Goal: Information Seeking & Learning: Learn about a topic

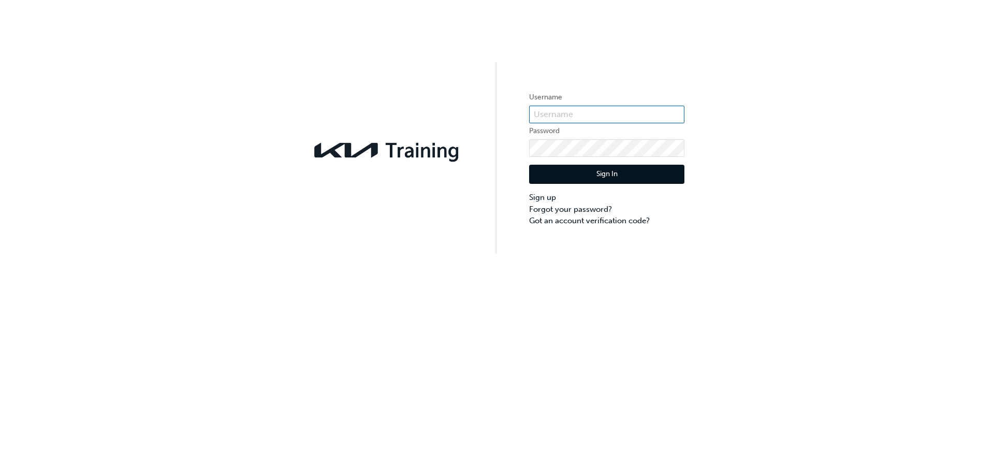
type input "KAU84001k6"
click at [595, 177] on button "Sign In" at bounding box center [606, 175] width 155 height 20
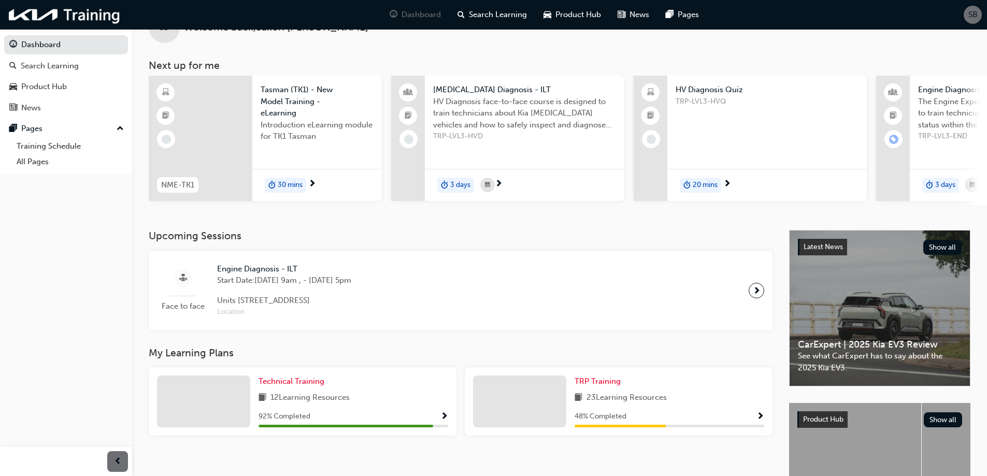
scroll to position [52, 0]
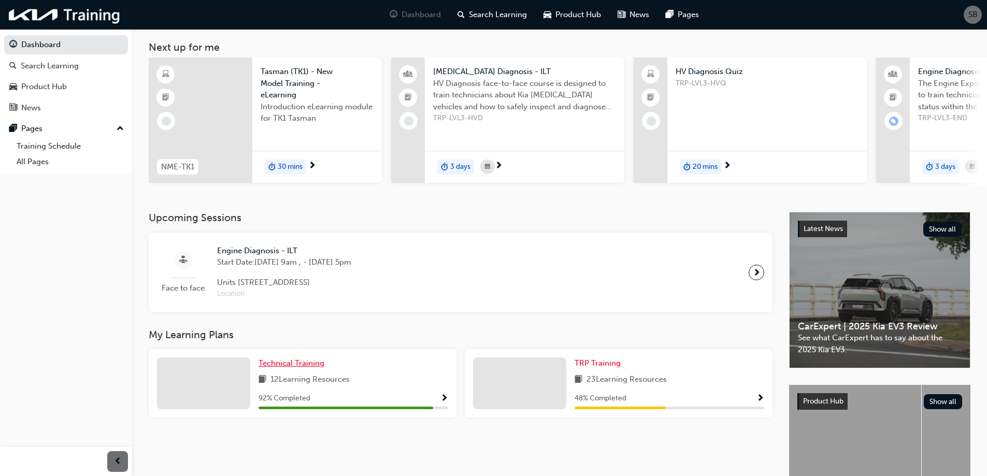
click at [286, 366] on span "Technical Training" at bounding box center [291, 362] width 66 height 9
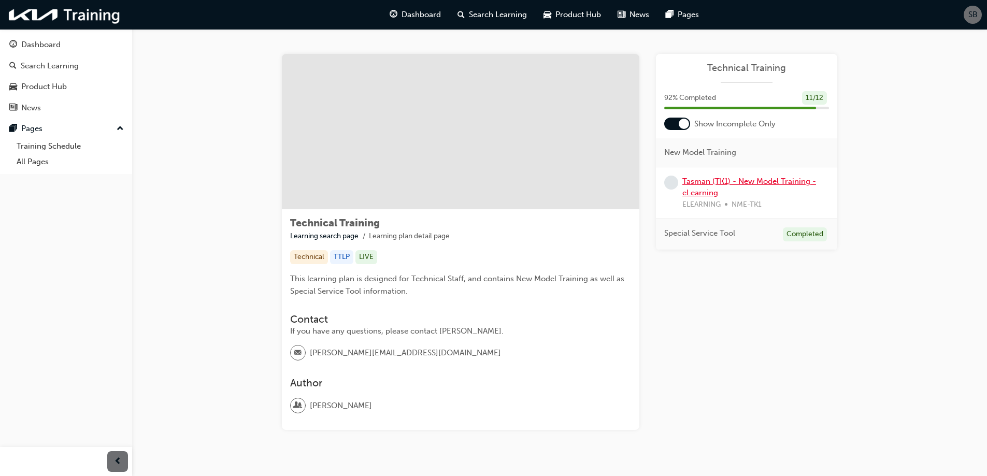
click at [717, 179] on link "Tasman (TK1) - New Model Training - eLearning" at bounding box center [749, 187] width 134 height 21
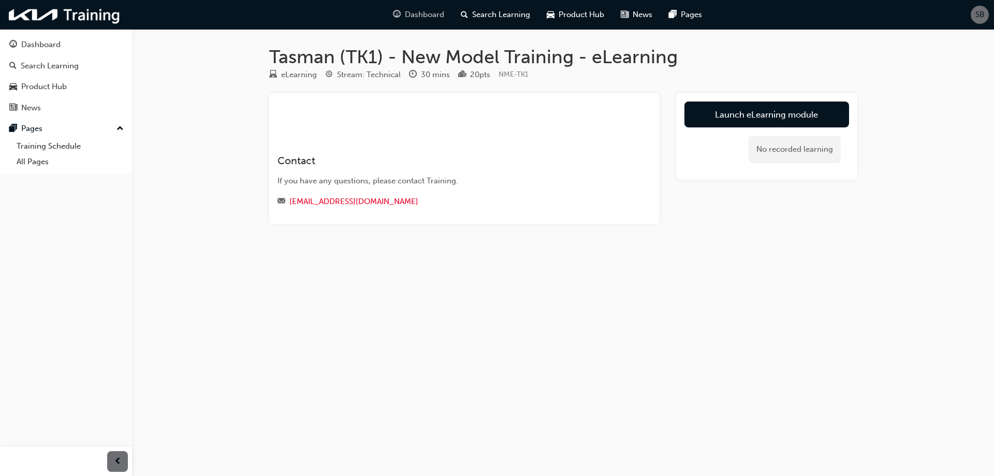
click at [419, 23] on div "Dashboard" at bounding box center [419, 14] width 68 height 21
click at [722, 121] on link "Launch eLearning module" at bounding box center [767, 115] width 165 height 26
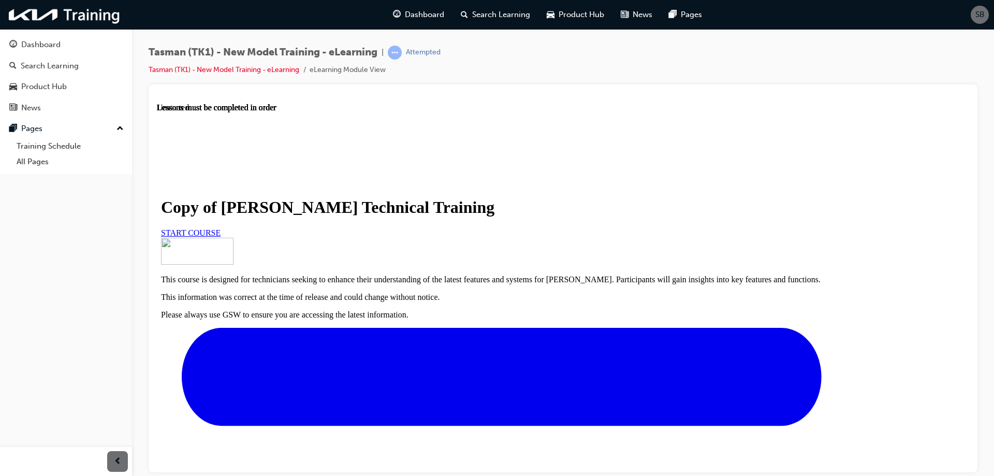
scroll to position [104, 0]
click at [221, 228] on span "START COURSE" at bounding box center [191, 232] width 60 height 9
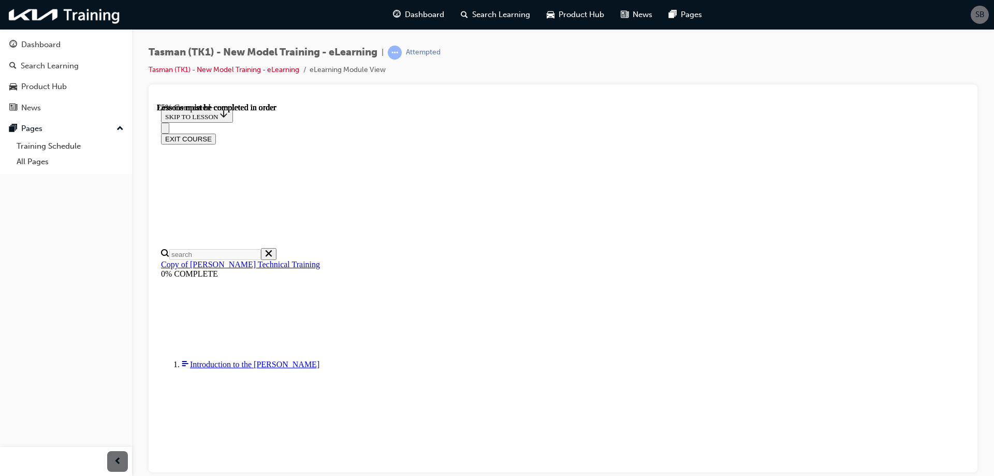
scroll to position [347, 0]
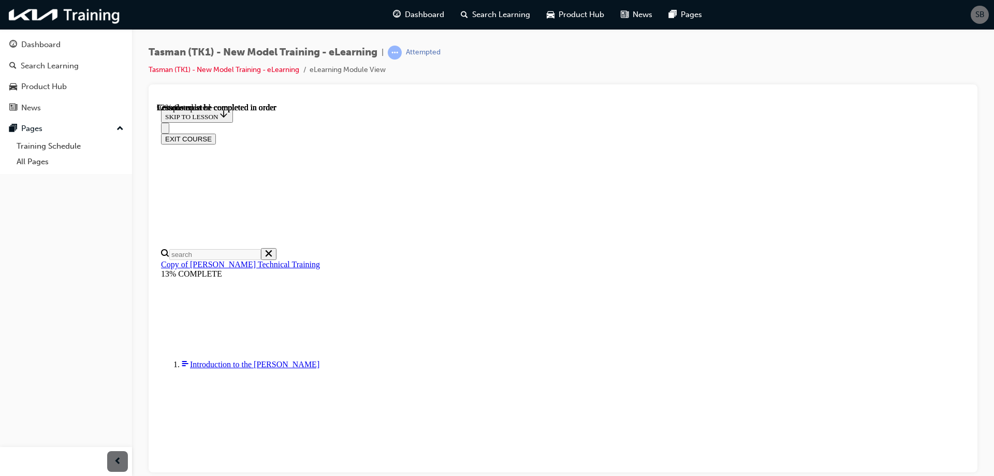
scroll to position [1486, 0]
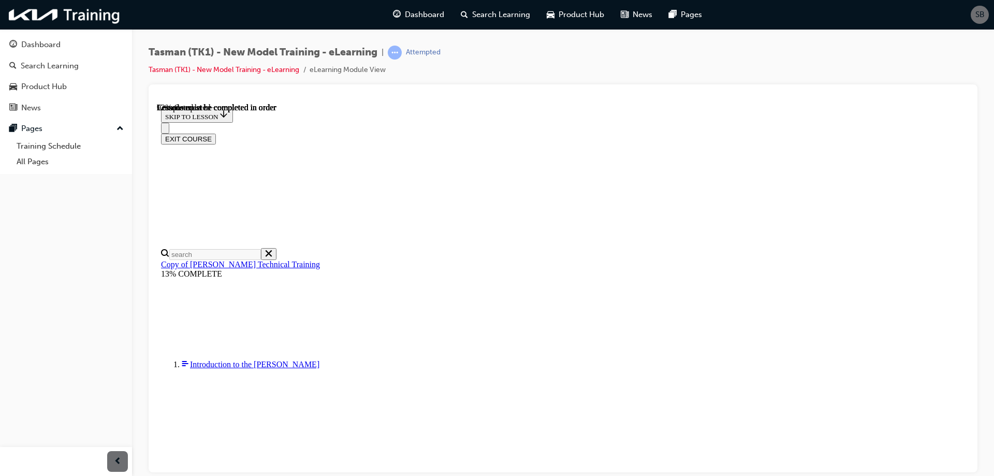
scroll to position [1840, 0]
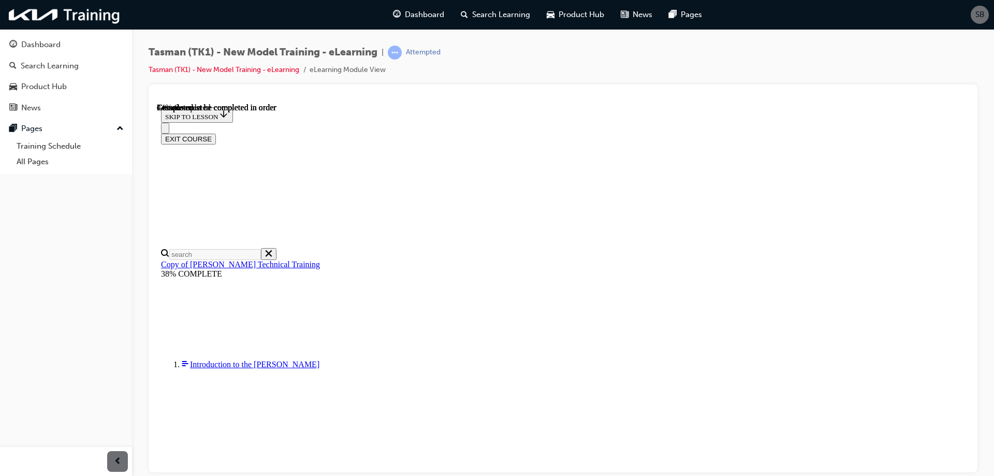
scroll to position [761, 0]
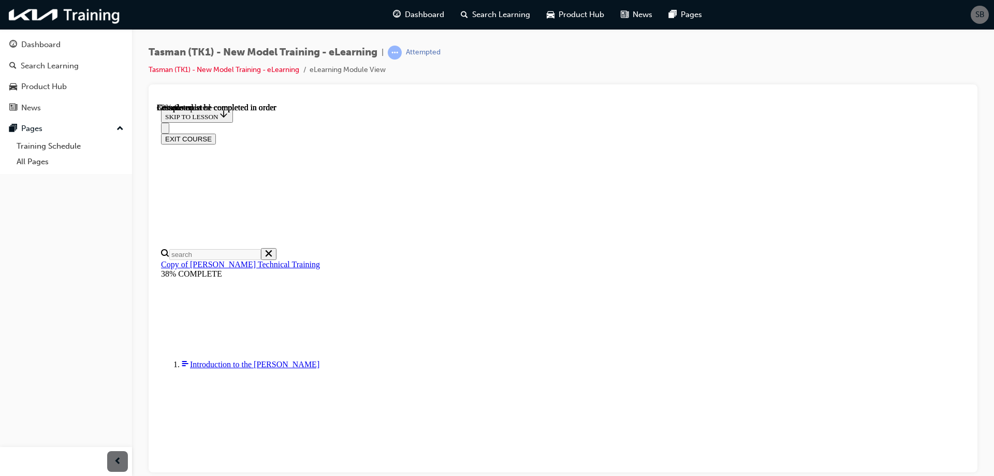
scroll to position [2345, 0]
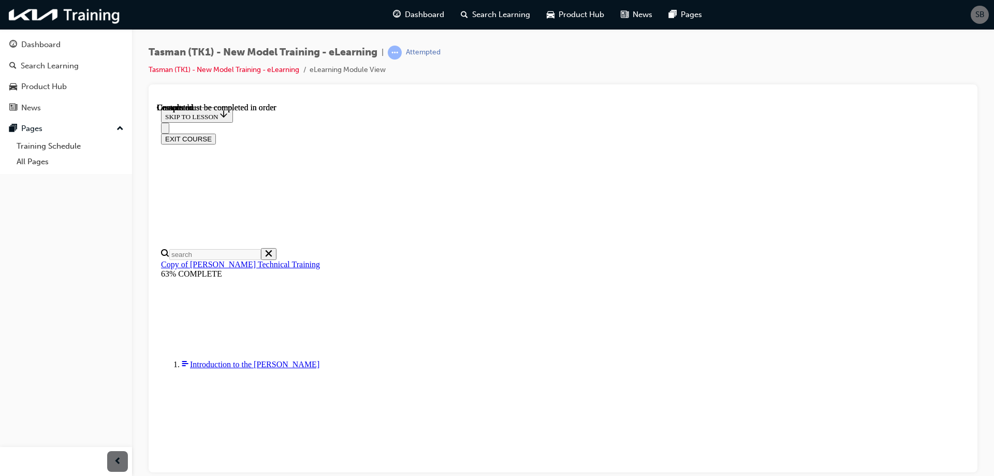
scroll to position [897, 0]
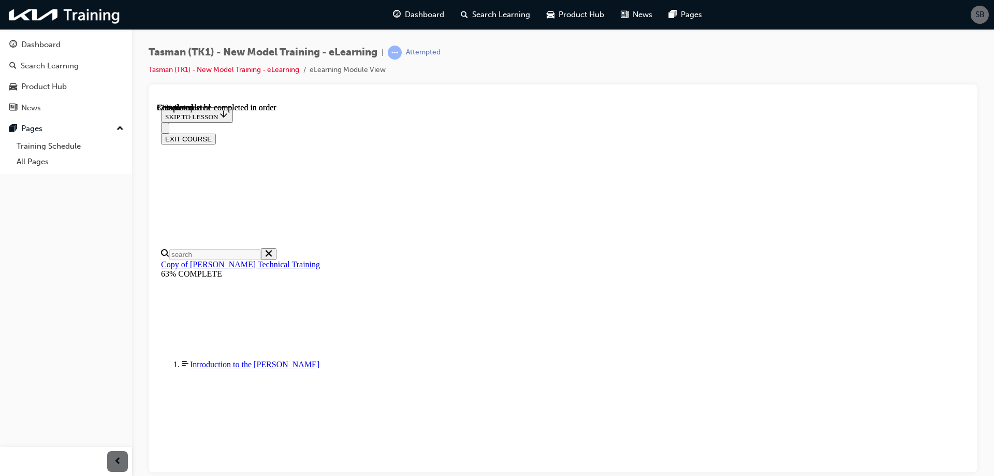
drag, startPoint x: 782, startPoint y: 297, endPoint x: 777, endPoint y: 285, distance: 13.3
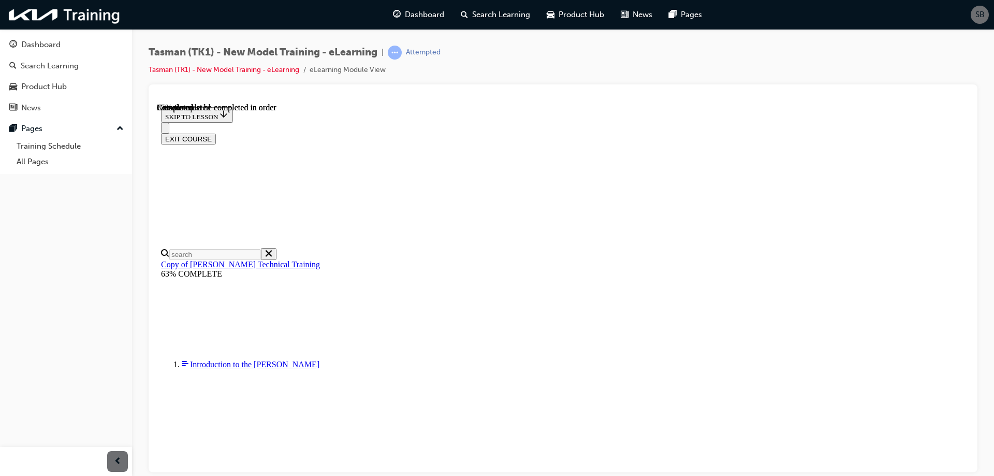
scroll to position [2419, 0]
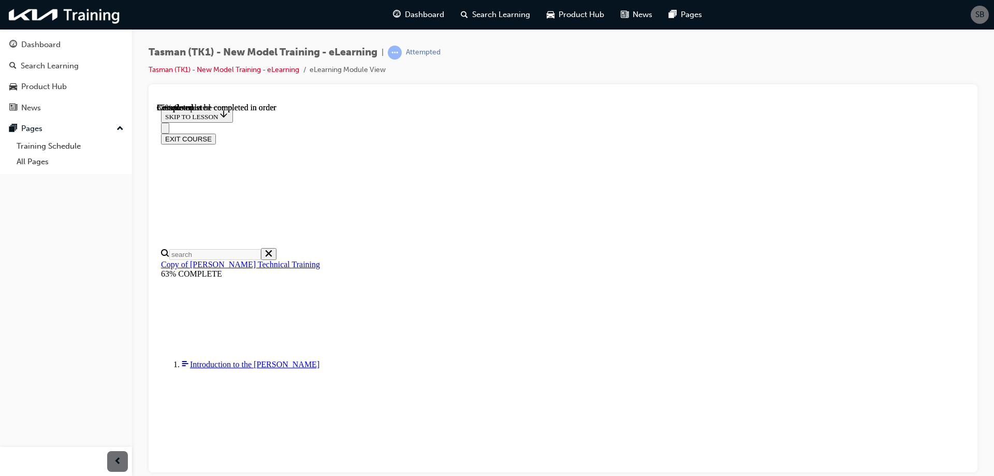
scroll to position [0, 59]
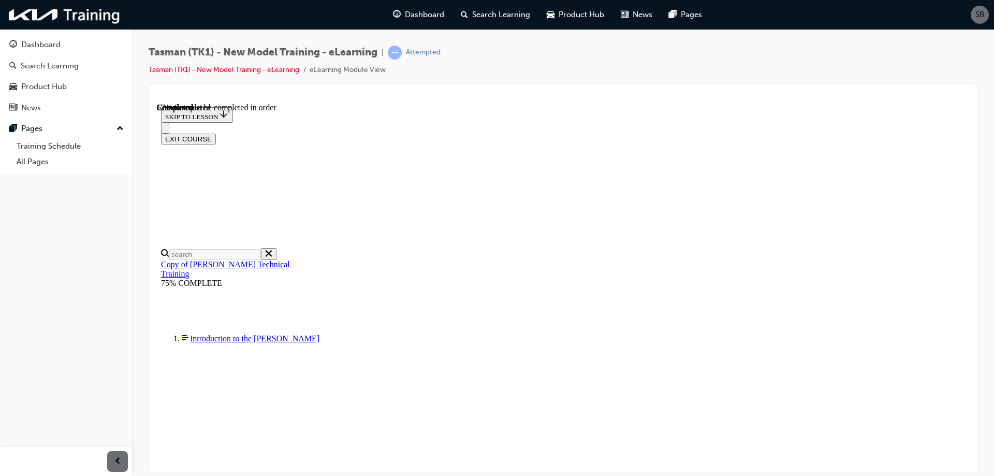
scroll to position [0, 0]
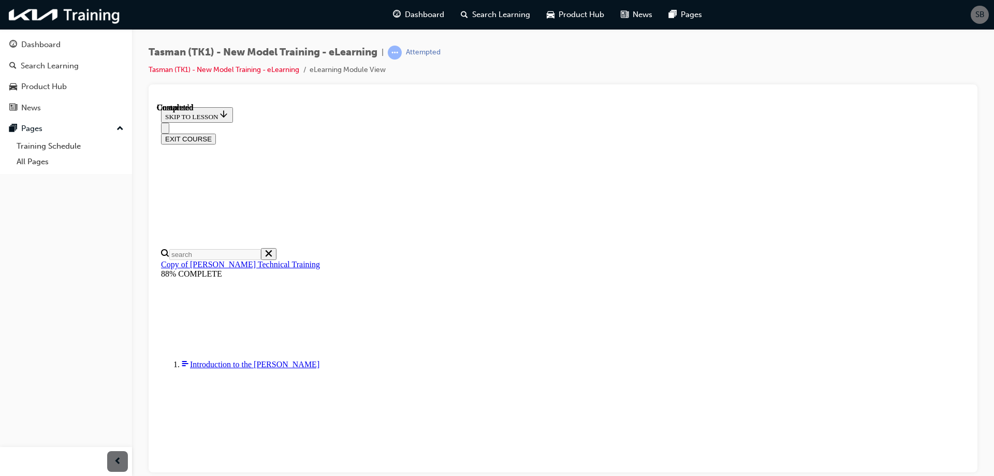
scroll to position [101, 0]
drag, startPoint x: 584, startPoint y: 192, endPoint x: 532, endPoint y: 160, distance: 60.9
drag, startPoint x: 520, startPoint y: 195, endPoint x: 455, endPoint y: 179, distance: 67.2
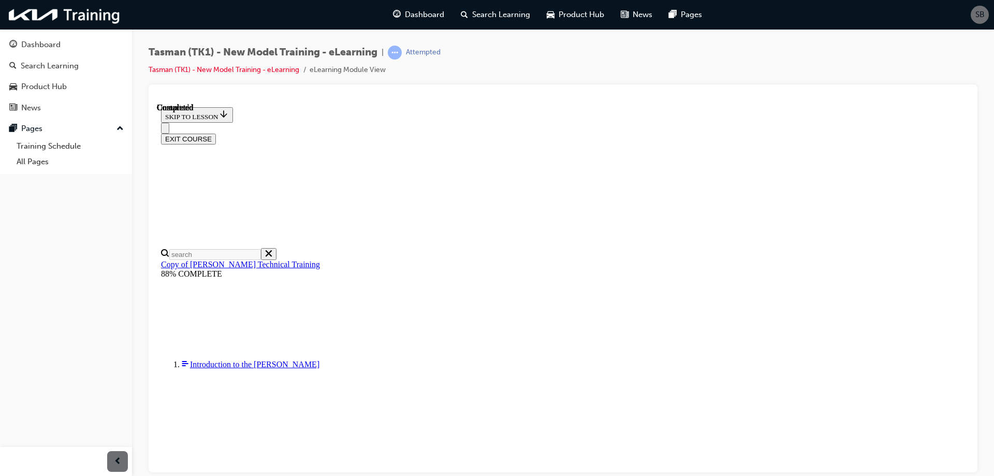
drag, startPoint x: 542, startPoint y: 193, endPoint x: 442, endPoint y: 182, distance: 100.0
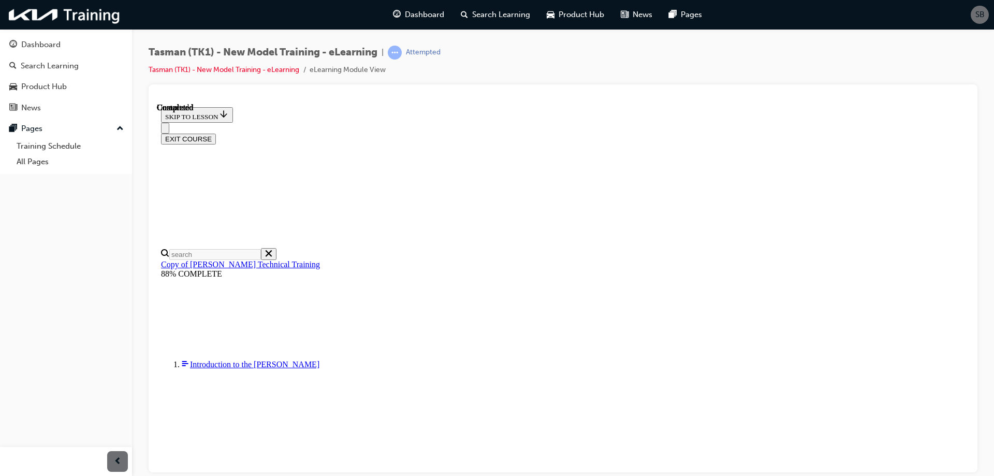
radio input "true"
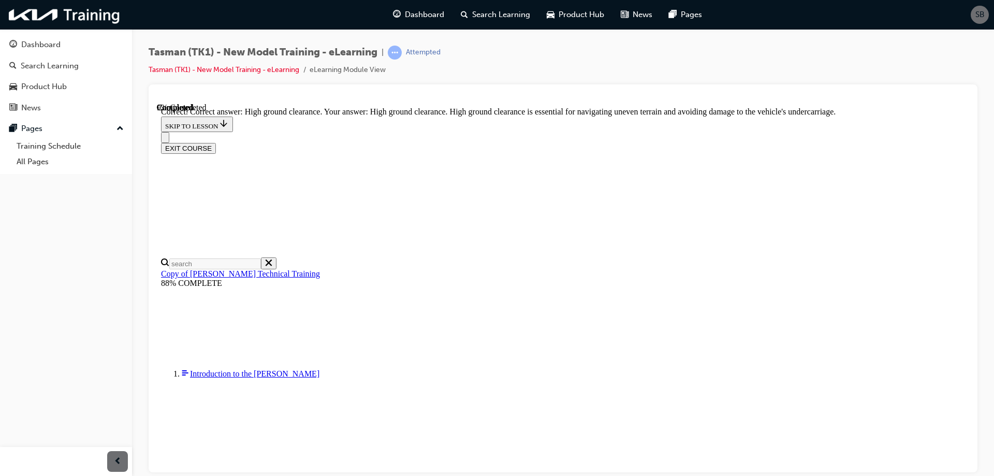
scroll to position [220, 0]
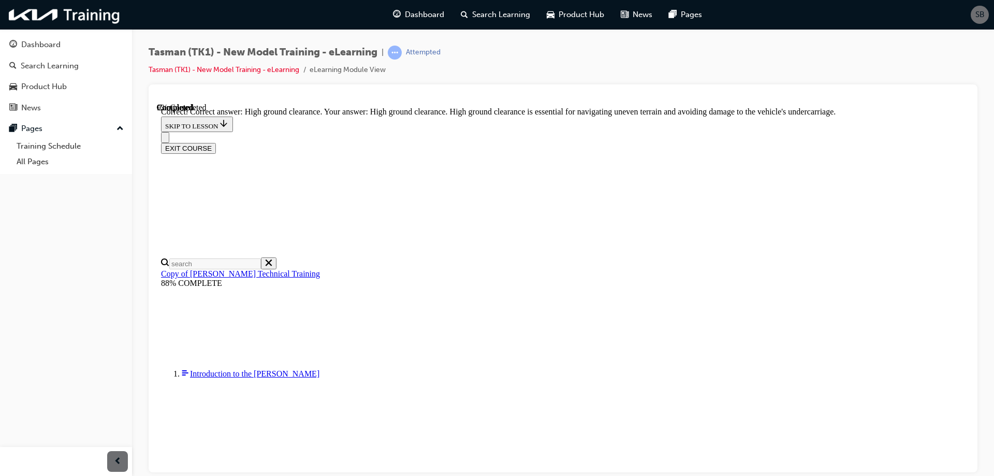
radio input "true"
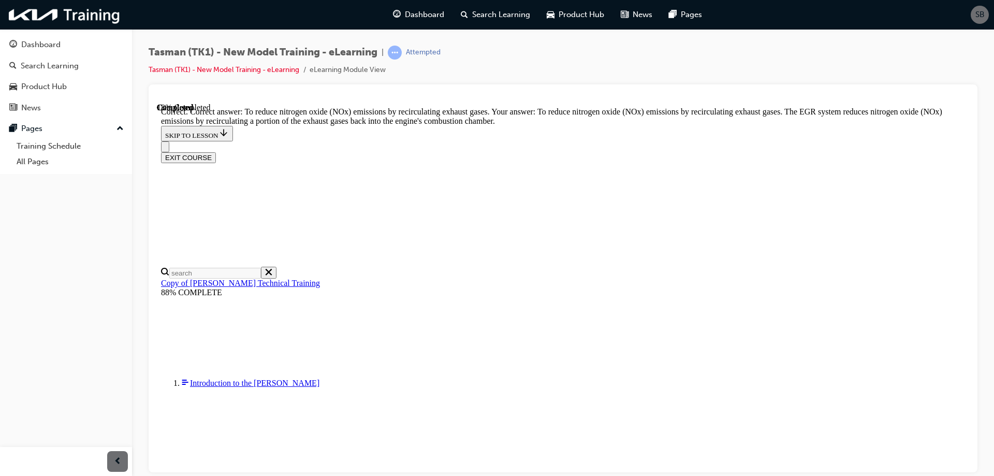
scroll to position [208, 0]
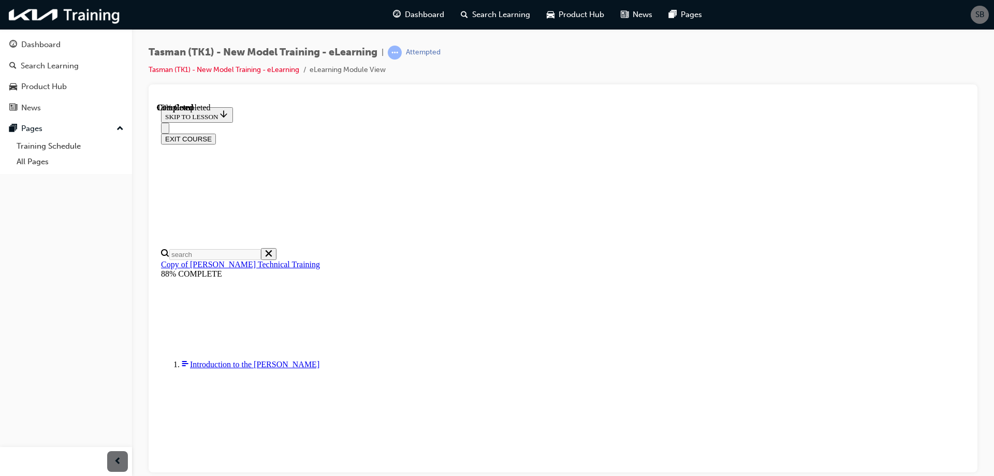
drag, startPoint x: 520, startPoint y: 194, endPoint x: 516, endPoint y: 199, distance: 7.0
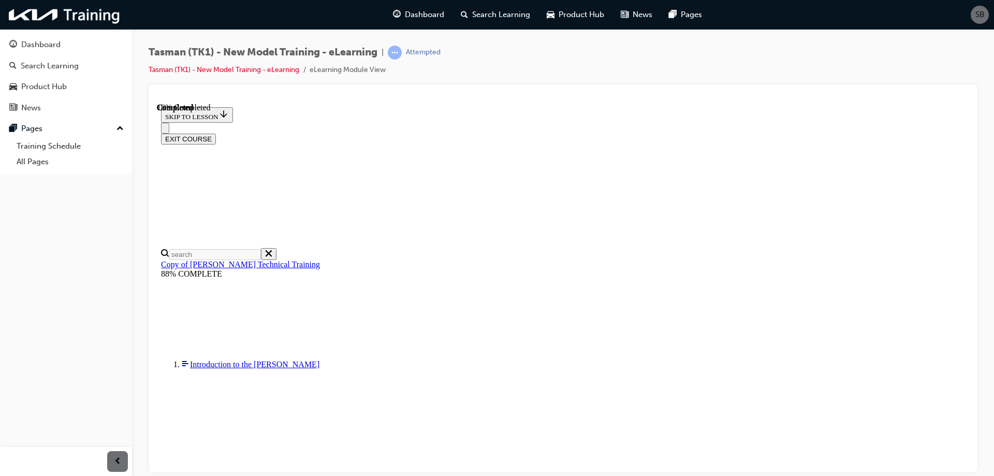
radio input "true"
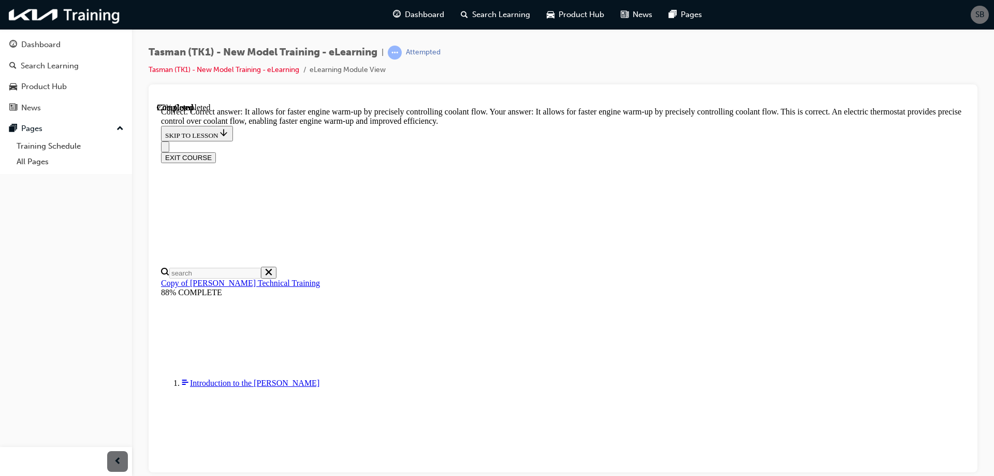
scroll to position [220, 0]
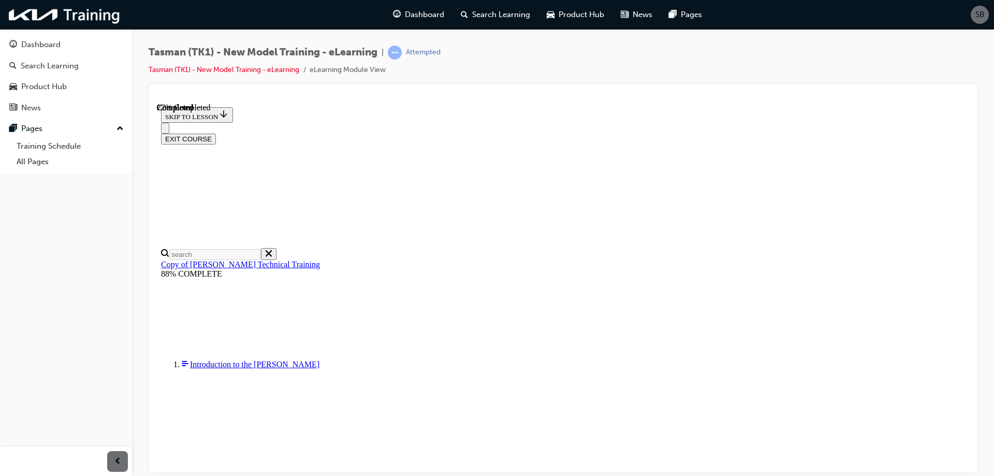
scroll to position [89, 0]
radio input "true"
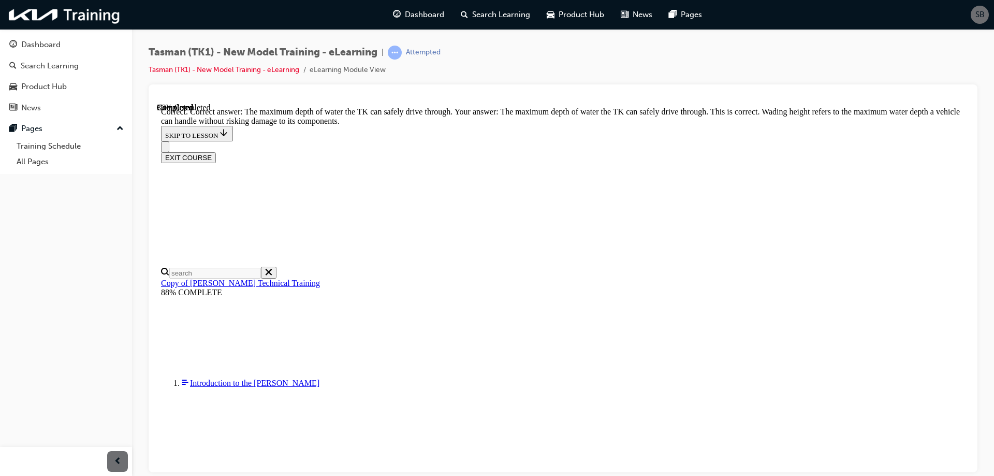
scroll to position [208, 0]
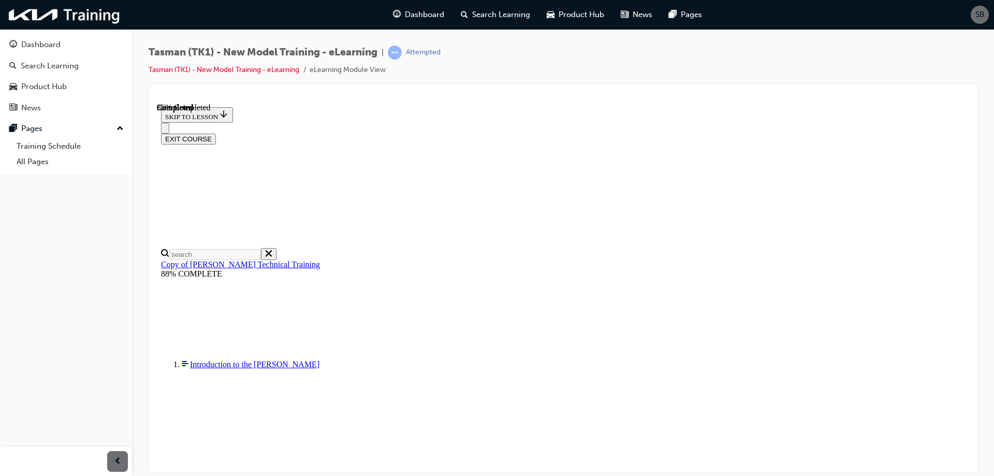
scroll to position [101, 0]
radio input "true"
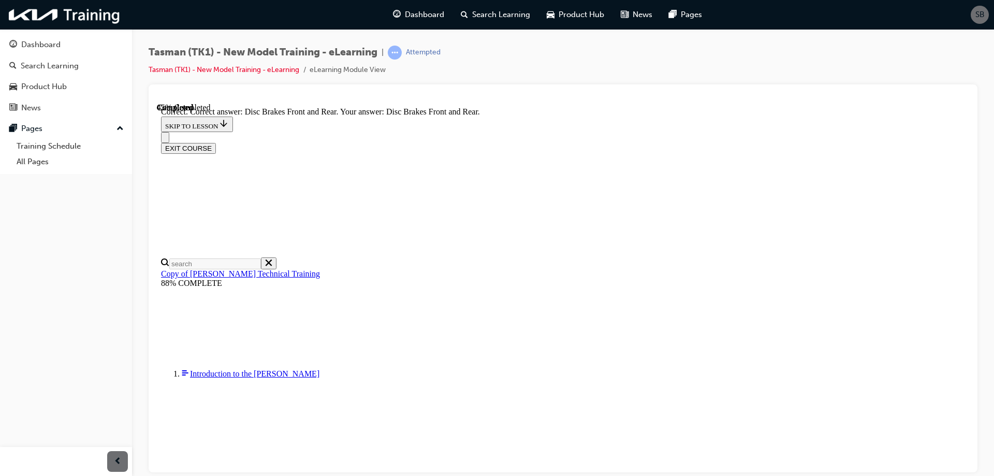
scroll to position [164, 0]
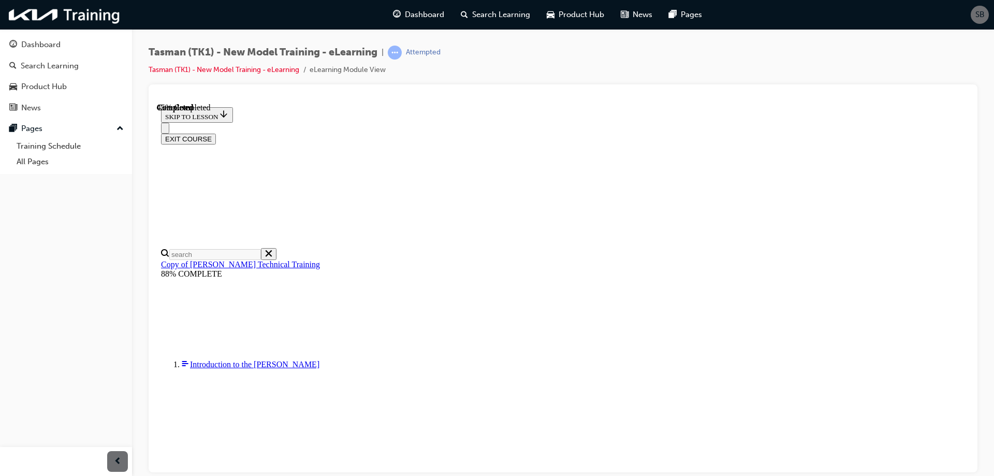
scroll to position [89, 0]
radio input "true"
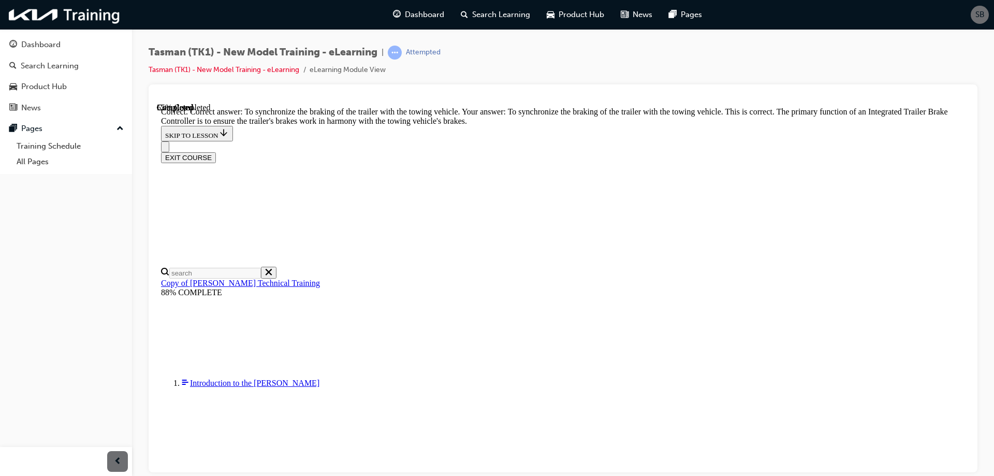
scroll to position [208, 0]
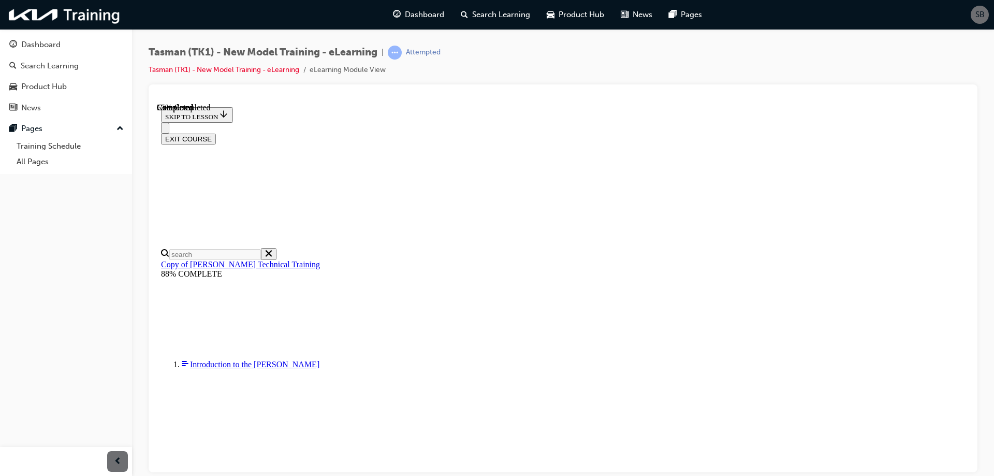
checkbox input "true"
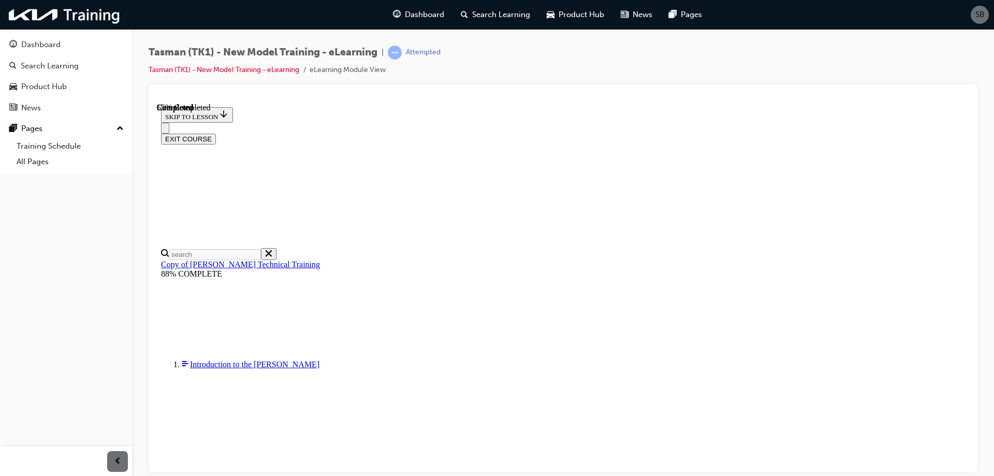
checkbox input "true"
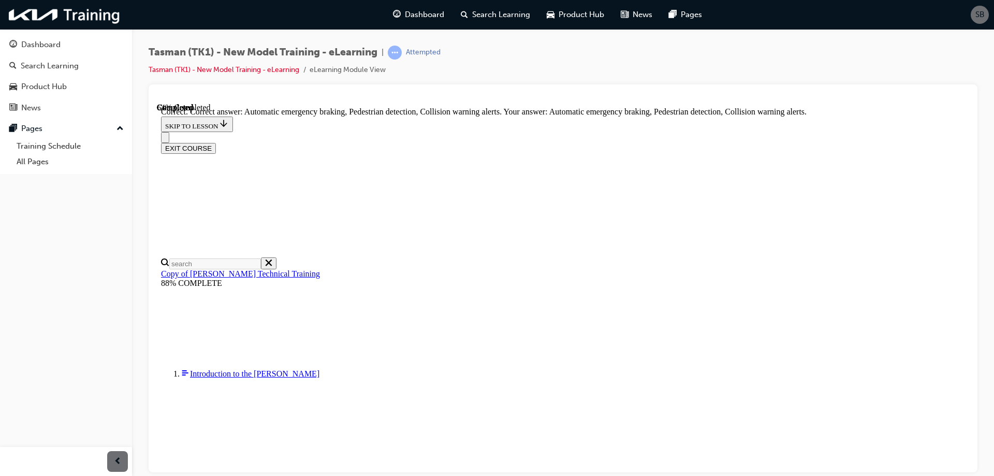
scroll to position [191, 0]
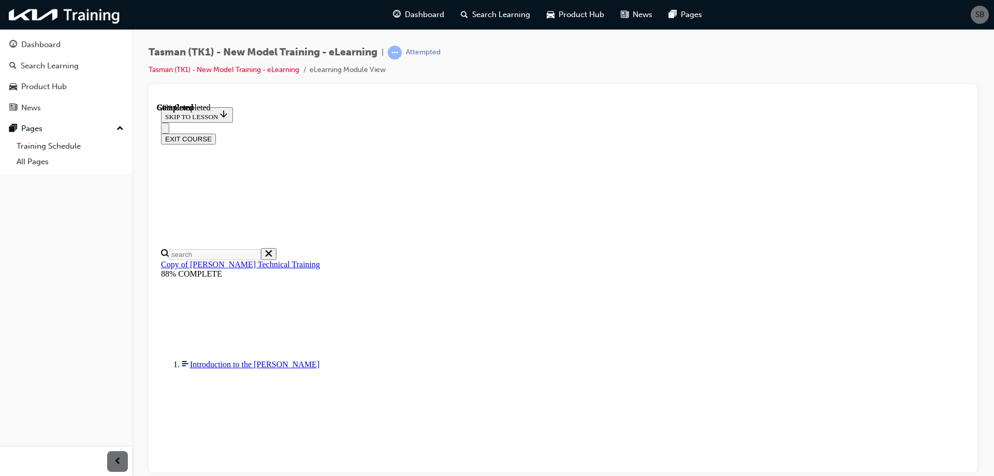
scroll to position [101, 0]
radio input "true"
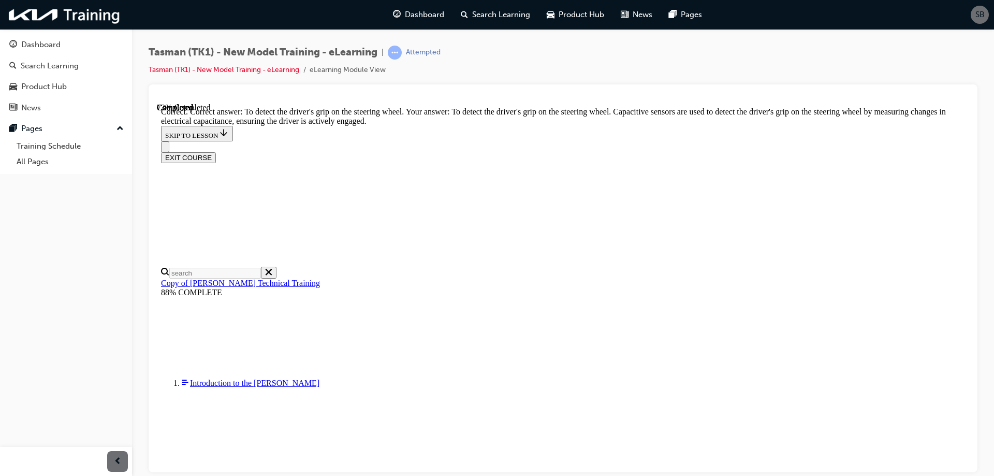
scroll to position [220, 0]
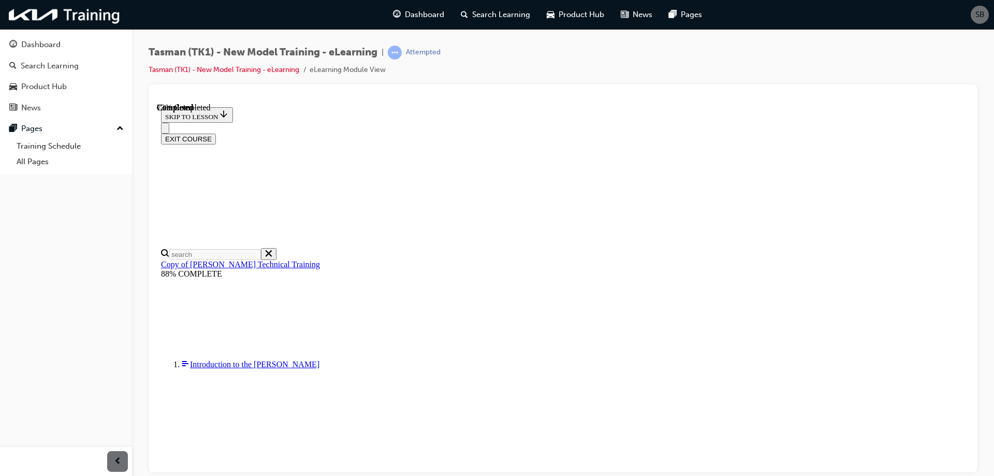
radio input "true"
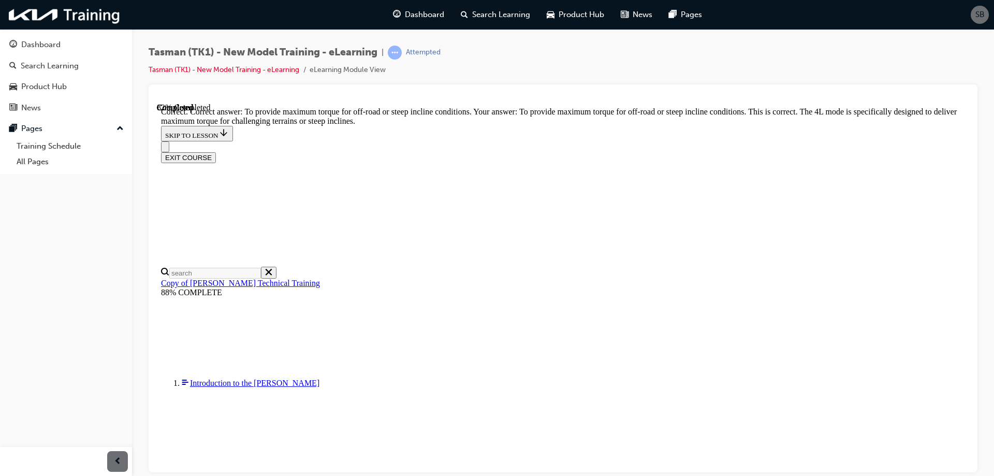
scroll to position [208, 0]
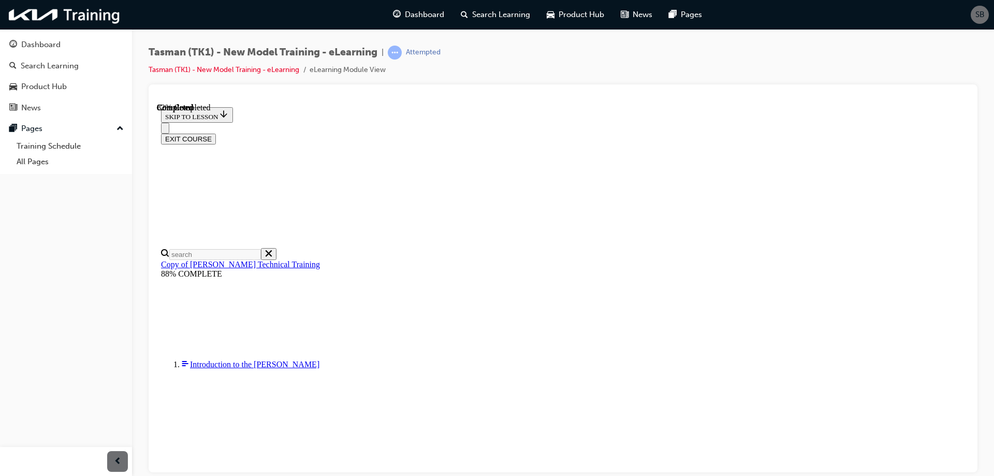
scroll to position [104, 0]
drag, startPoint x: 717, startPoint y: 238, endPoint x: 660, endPoint y: 236, distance: 57.0
drag, startPoint x: 669, startPoint y: 235, endPoint x: 602, endPoint y: 395, distance: 173.9
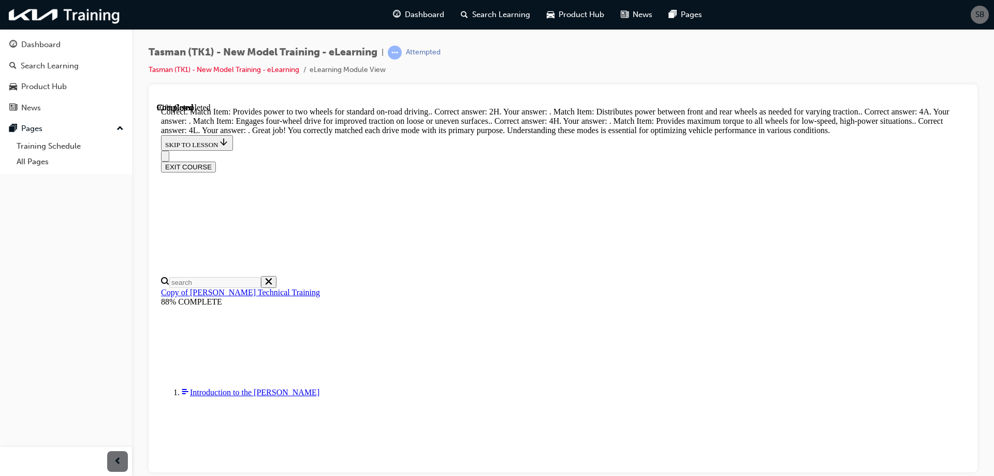
scroll to position [335, 0]
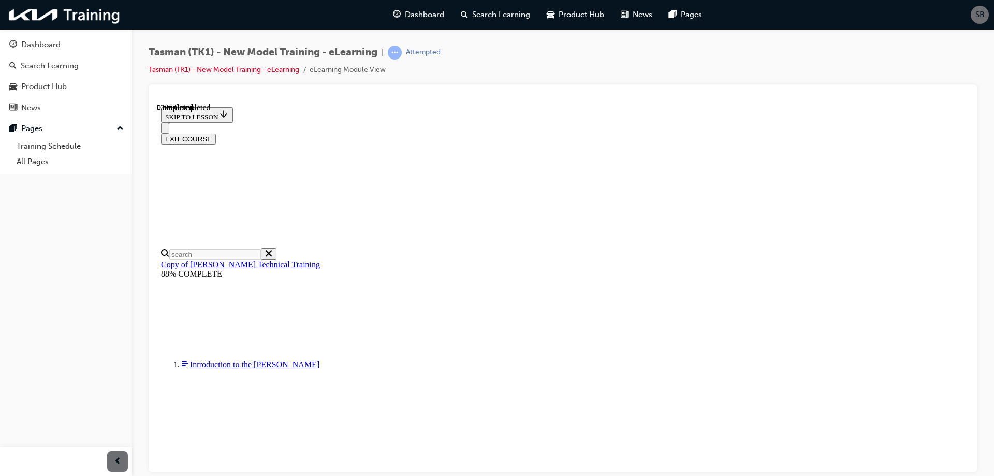
scroll to position [171, 0]
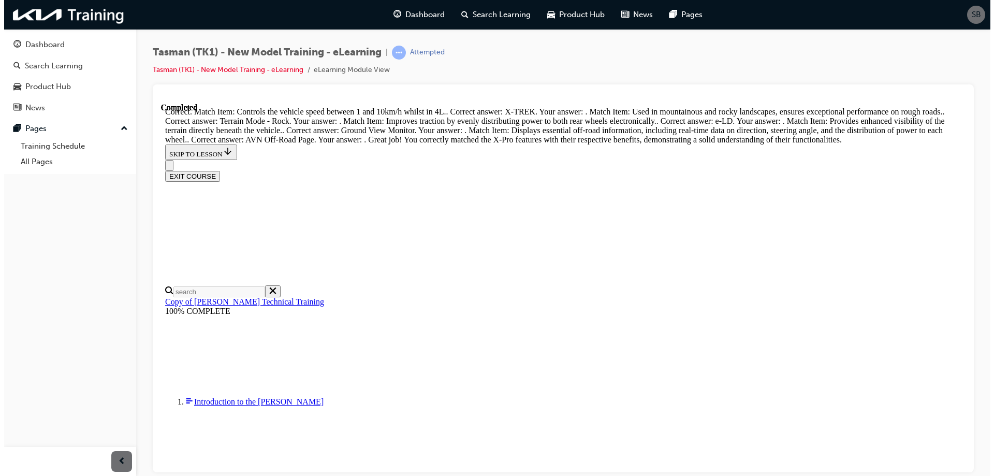
scroll to position [517, 0]
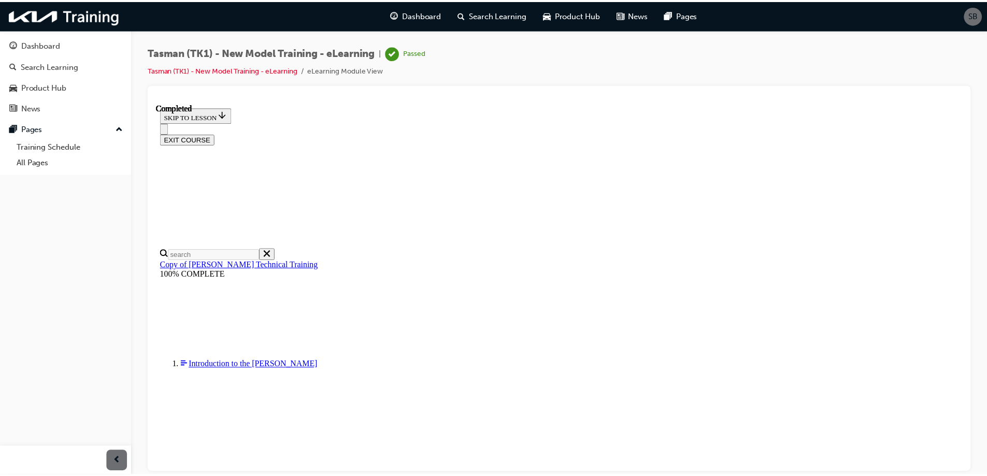
scroll to position [0, 0]
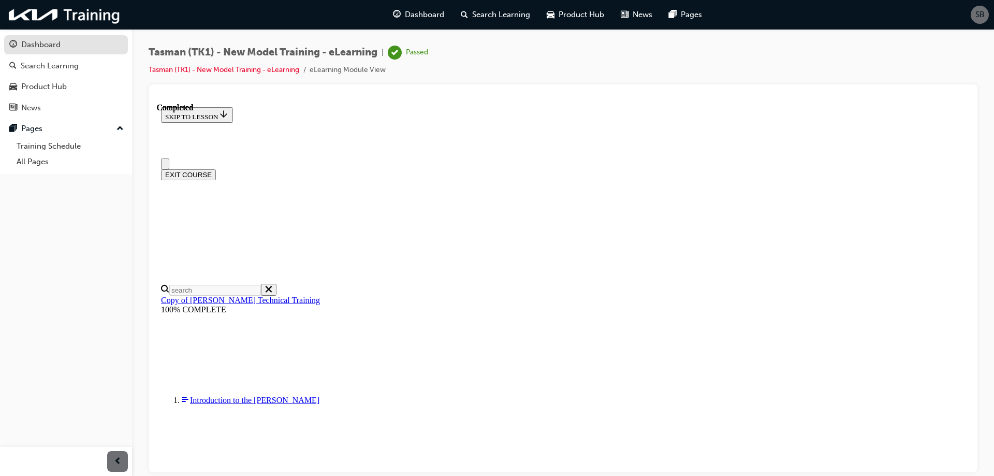
click at [39, 46] on div "Dashboard" at bounding box center [40, 45] width 39 height 12
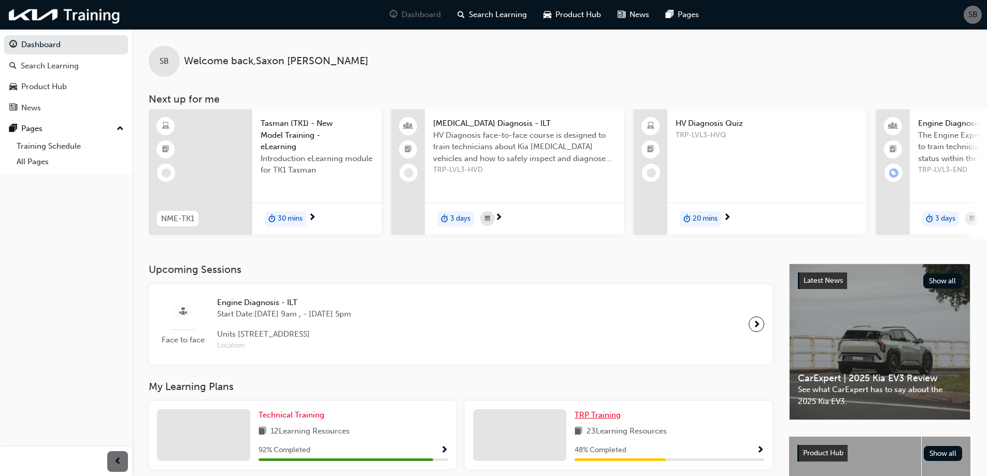
click at [592, 418] on span "TRP Training" at bounding box center [597, 414] width 46 height 9
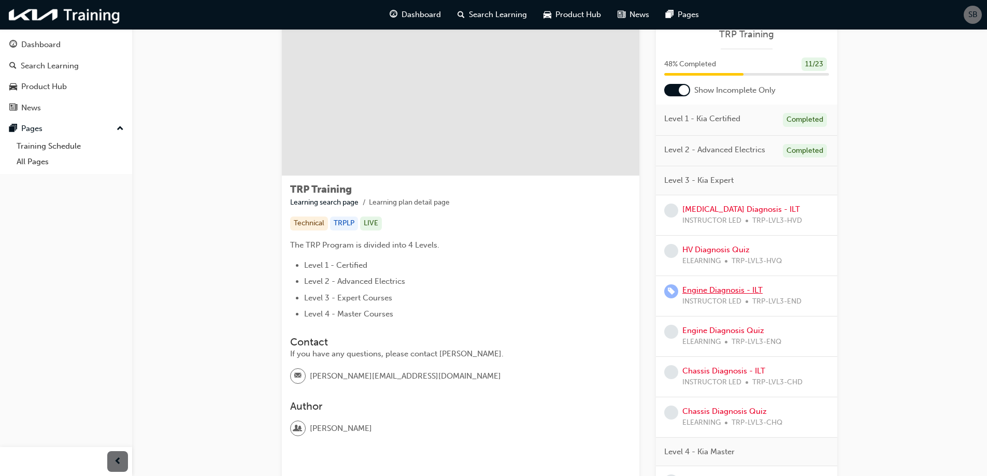
scroll to position [52, 0]
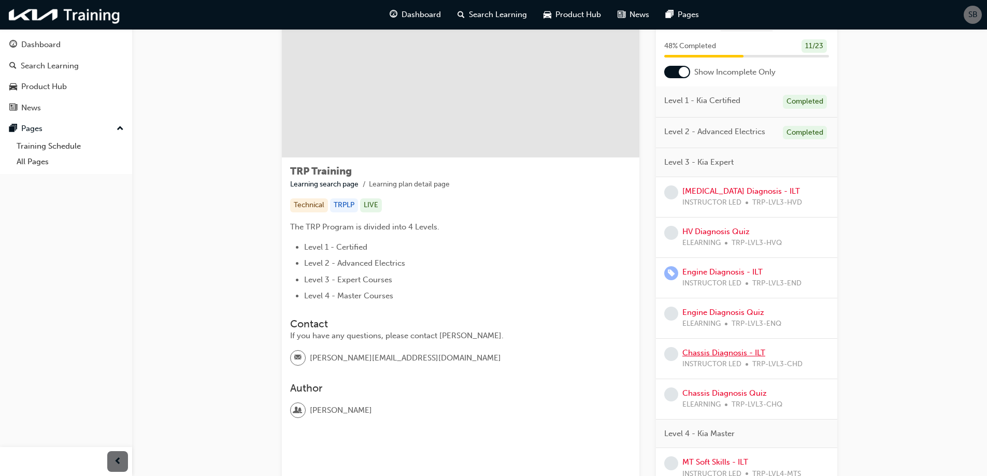
click at [701, 352] on link "Chassis Diagnosis - ILT" at bounding box center [723, 352] width 83 height 9
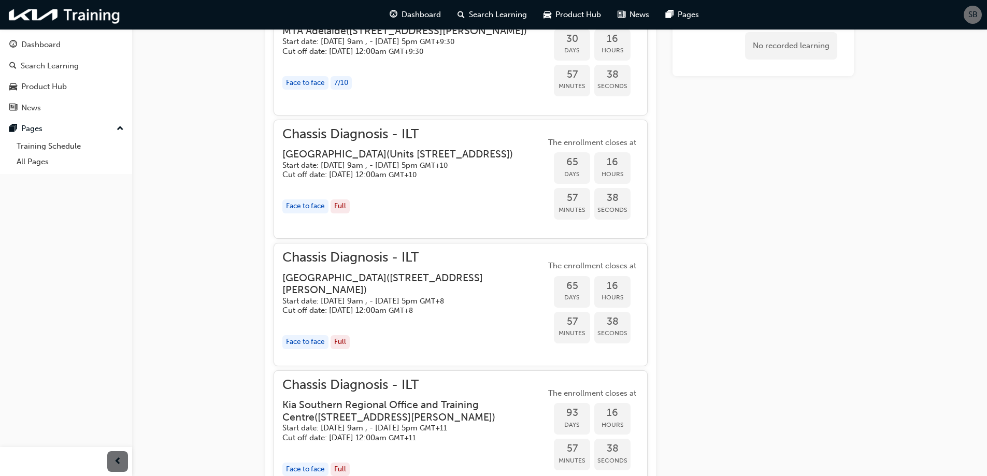
scroll to position [485, 0]
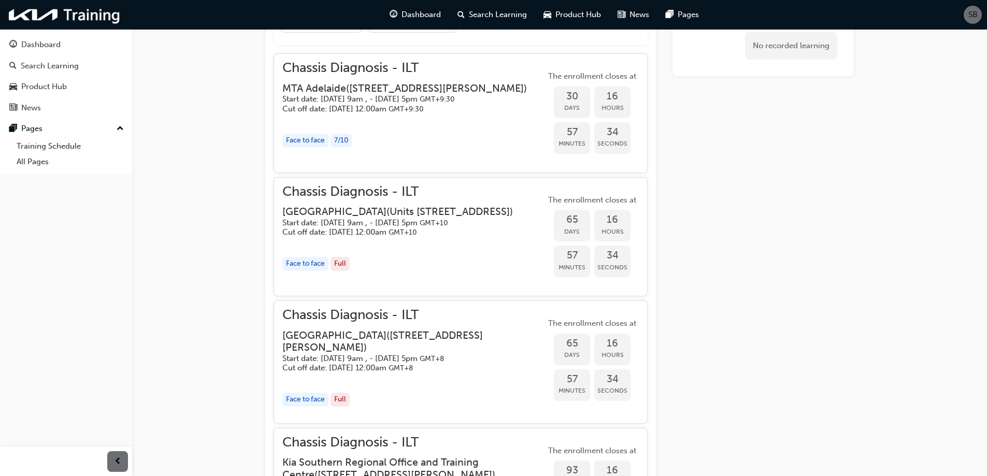
click at [430, 218] on h3 "Kia Northern Region Technical Training Centre ( Units 11 and 12, 14 Ashtan Plac…" at bounding box center [397, 212] width 230 height 12
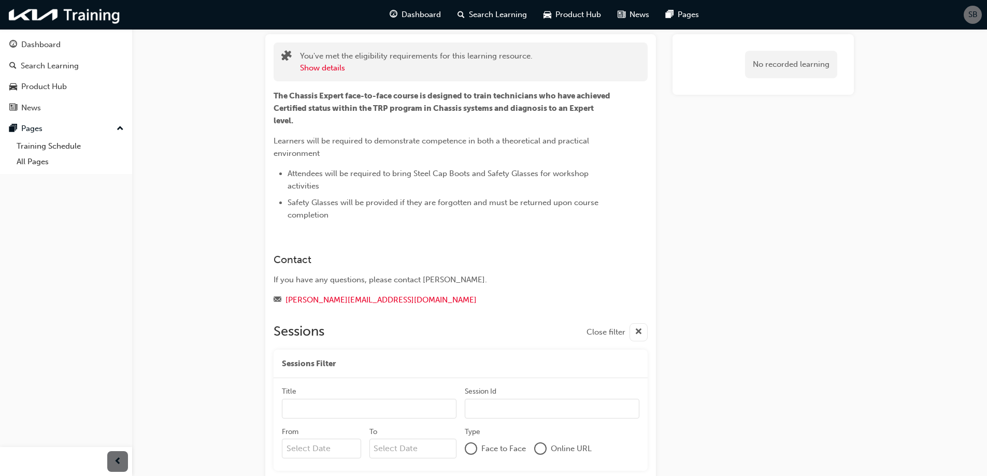
scroll to position [0, 0]
